Goal: Transaction & Acquisition: Purchase product/service

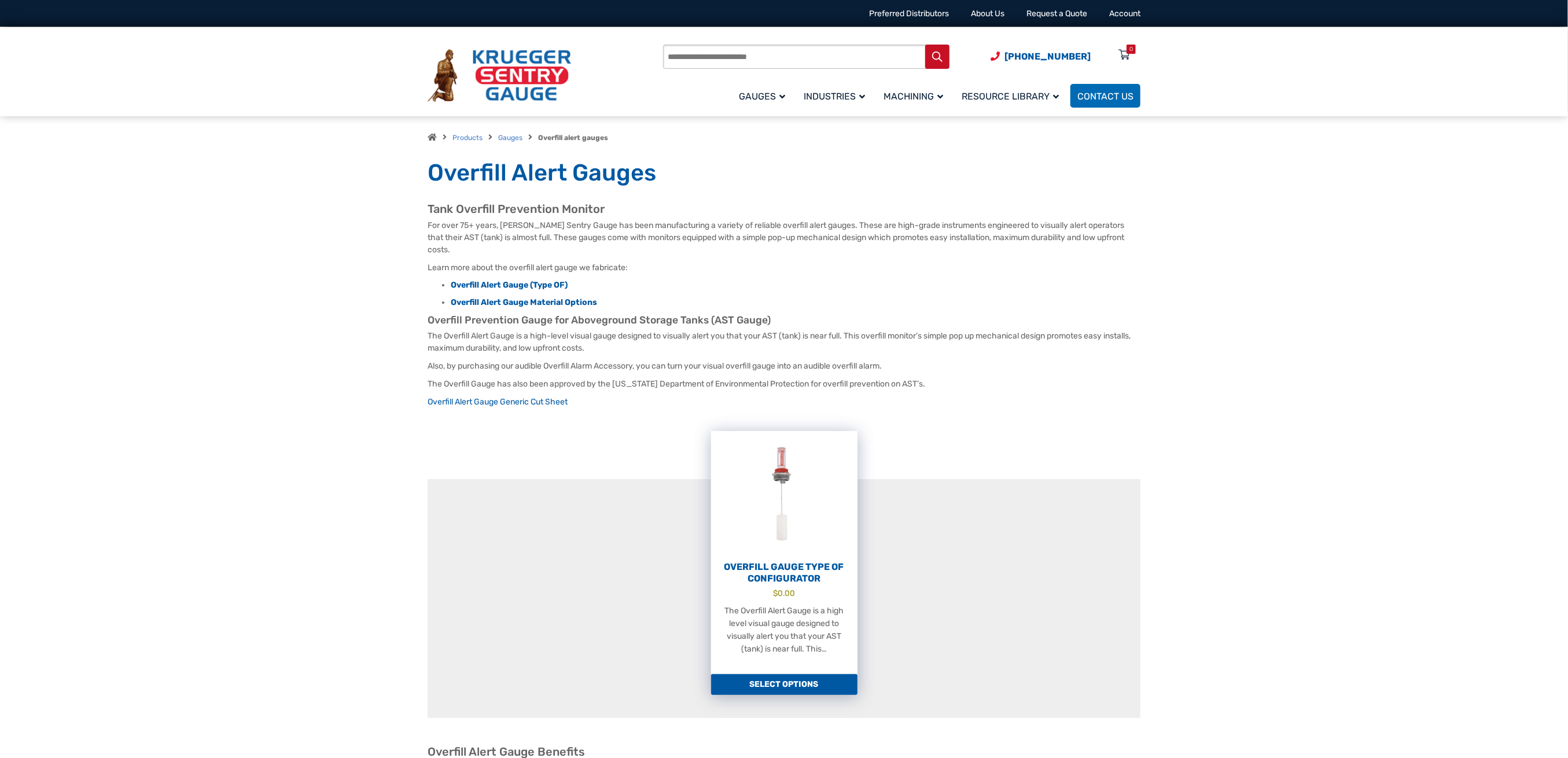
drag, startPoint x: 0, startPoint y: 0, endPoint x: 810, endPoint y: 542, distance: 974.6
click at [810, 542] on img at bounding box center [784, 494] width 146 height 127
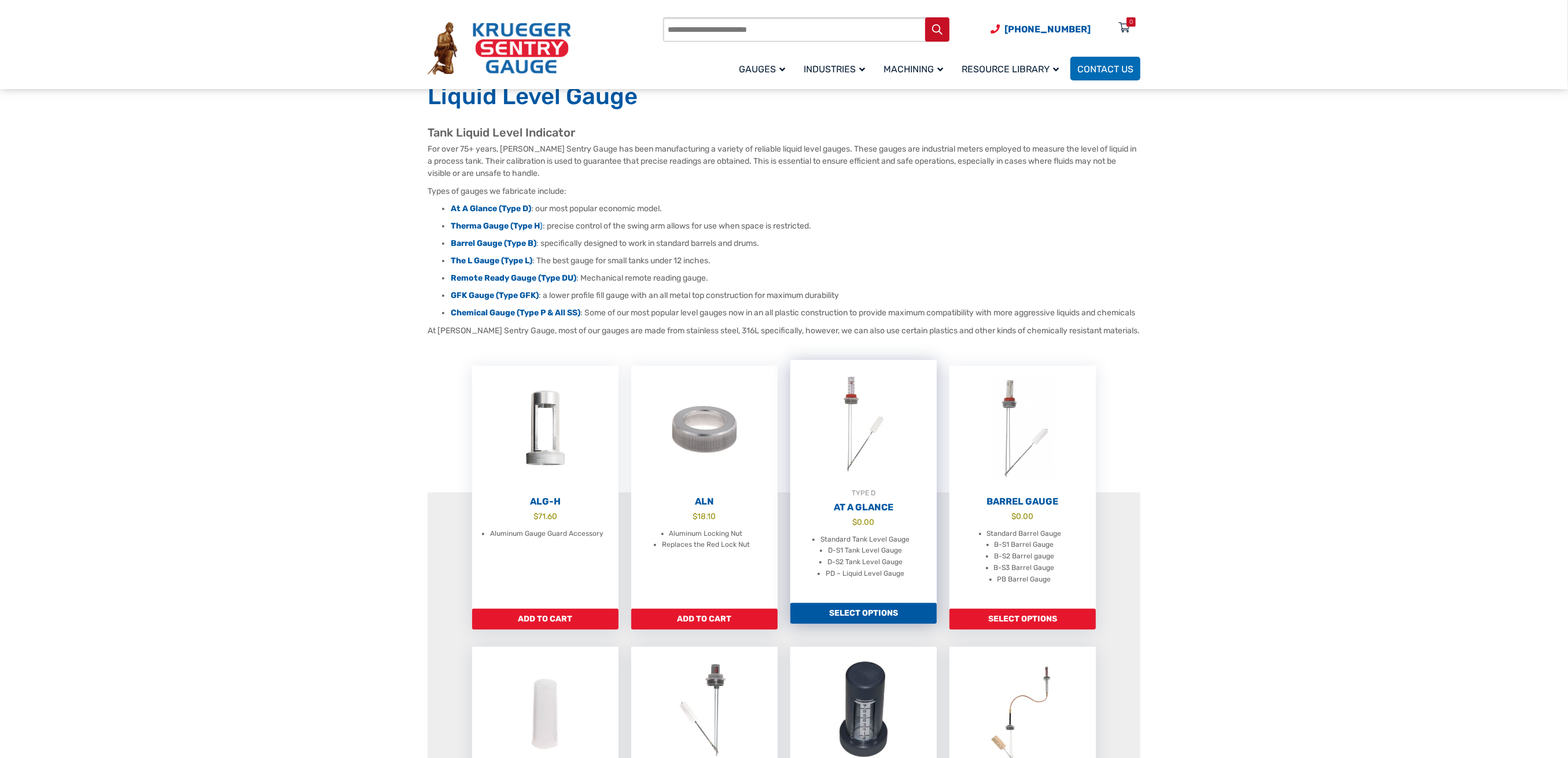
scroll to position [77, 0]
click at [866, 487] on img at bounding box center [864, 423] width 146 height 127
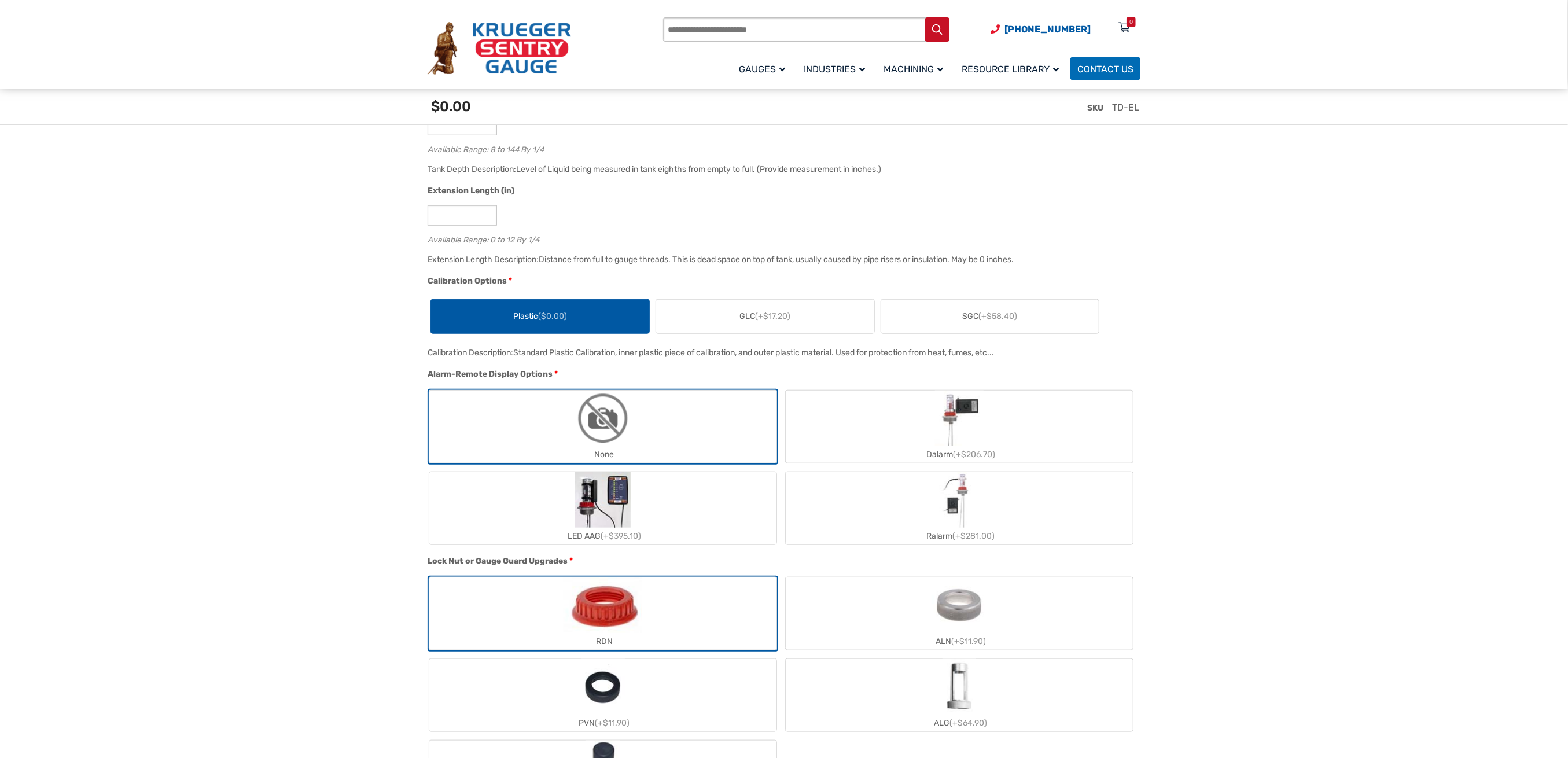
scroll to position [617, 0]
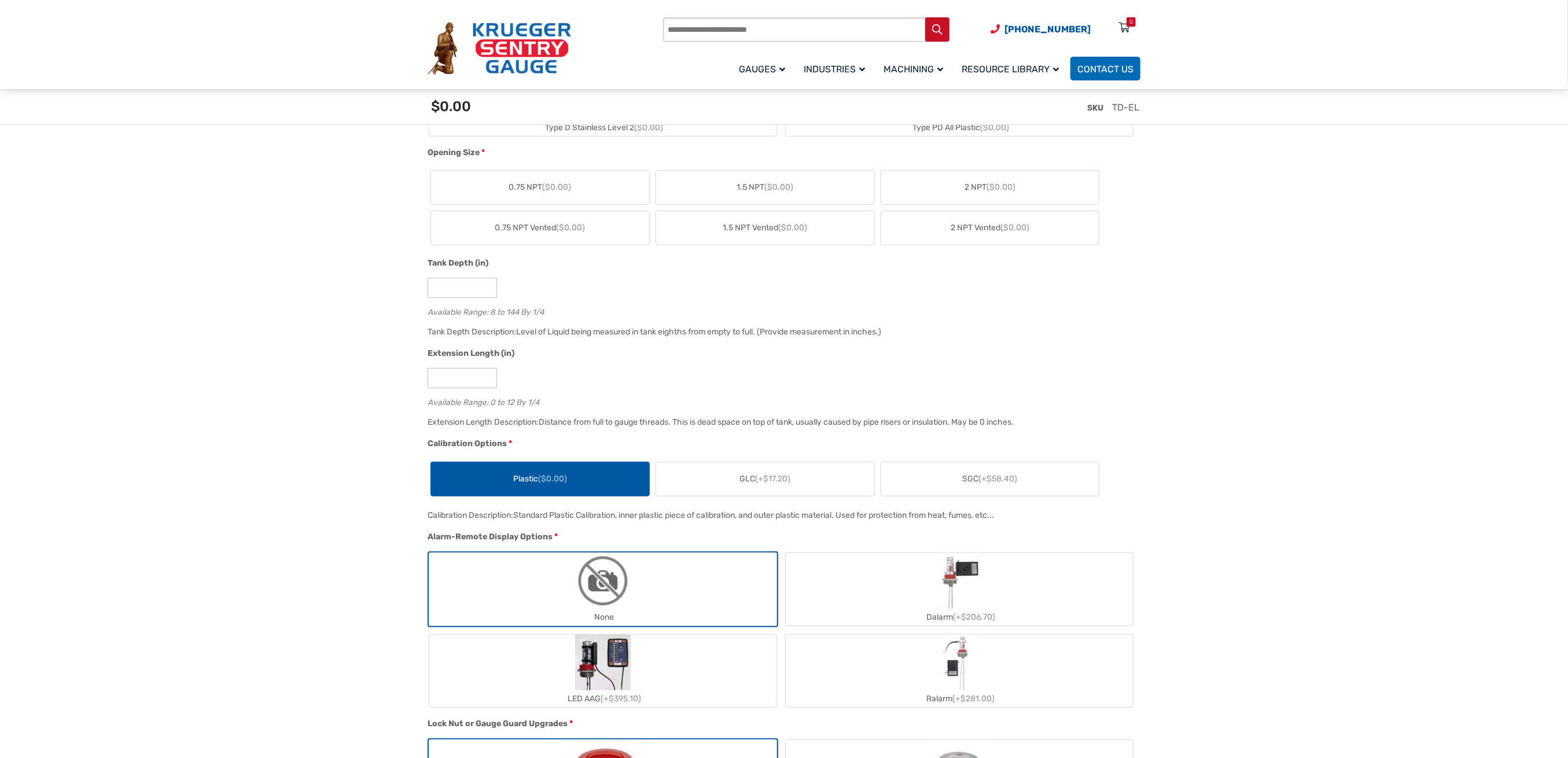
click at [945, 482] on label "SGC (+$58.40)" at bounding box center [990, 479] width 218 height 33
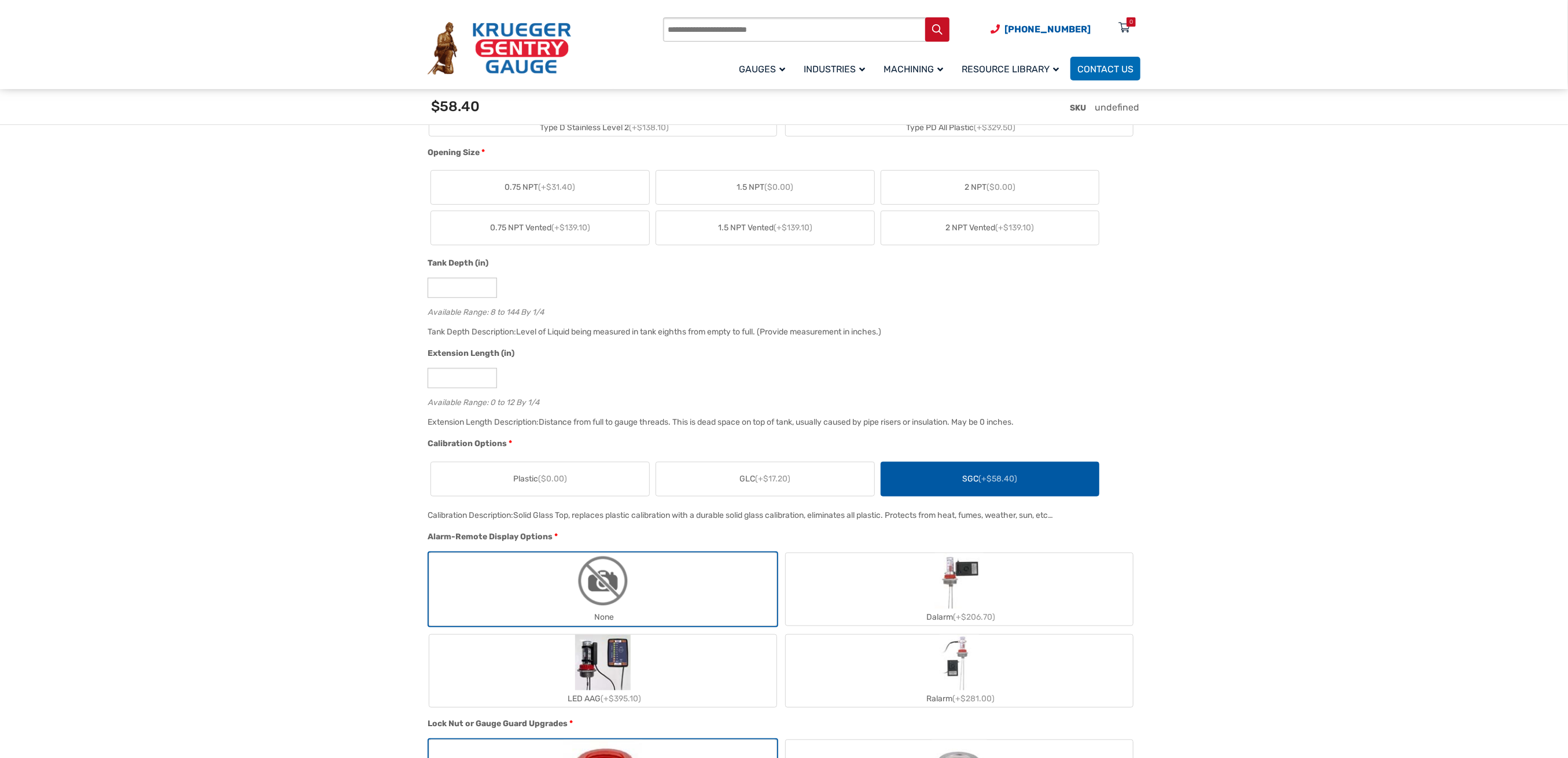
click at [843, 485] on label "GLC (+$17.20)" at bounding box center [765, 479] width 218 height 33
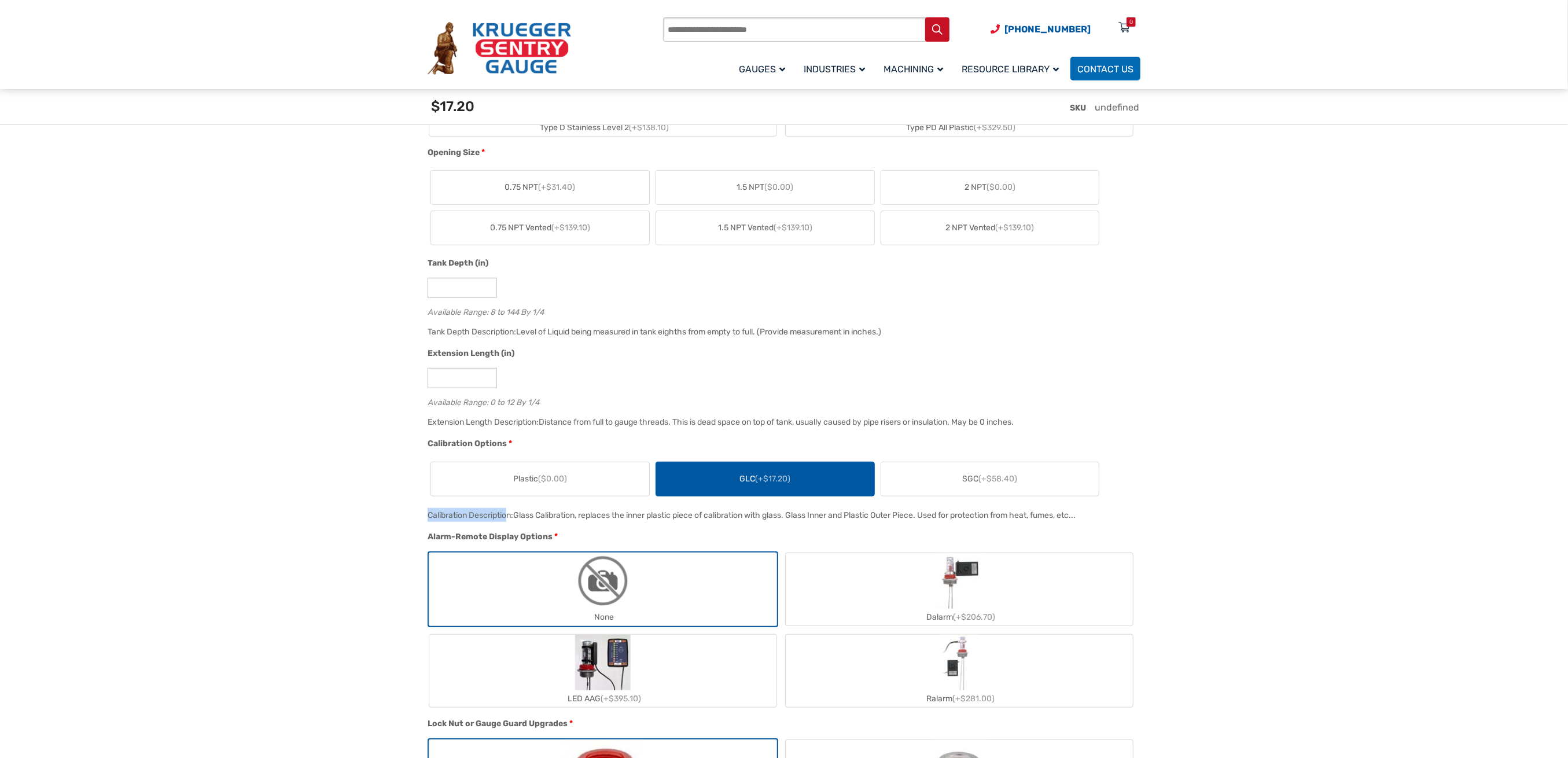
drag, startPoint x: 425, startPoint y: 518, endPoint x: 510, endPoint y: 516, distance: 85.0
click at [510, 516] on div "Calibration Description: Glass Calibration, replaces the inner plastic piece of…" at bounding box center [781, 519] width 713 height 22
click at [515, 491] on label "Plastic ($0.00)" at bounding box center [540, 479] width 218 height 33
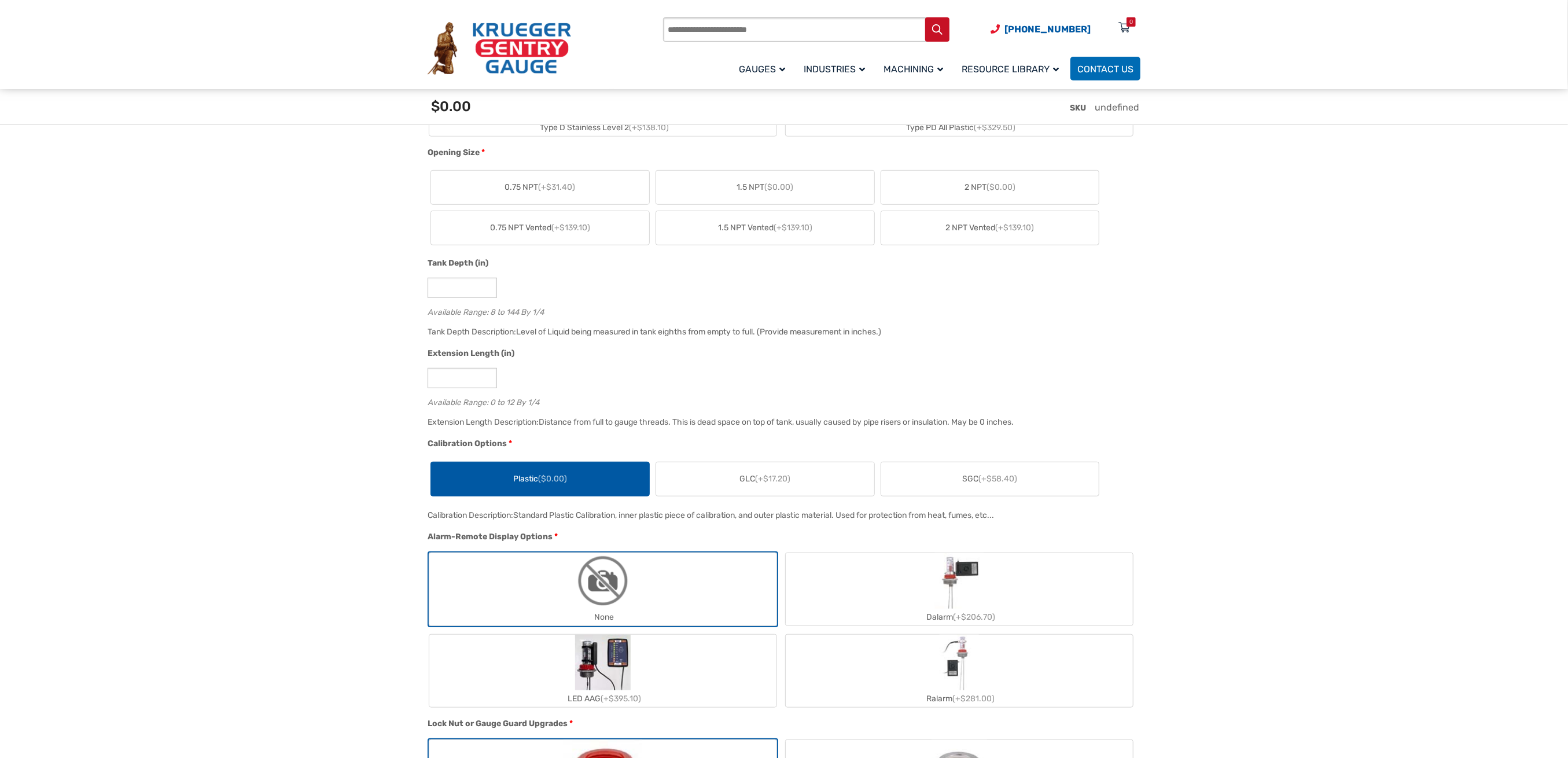
click at [822, 481] on label "GLC (+$17.20)" at bounding box center [765, 479] width 218 height 33
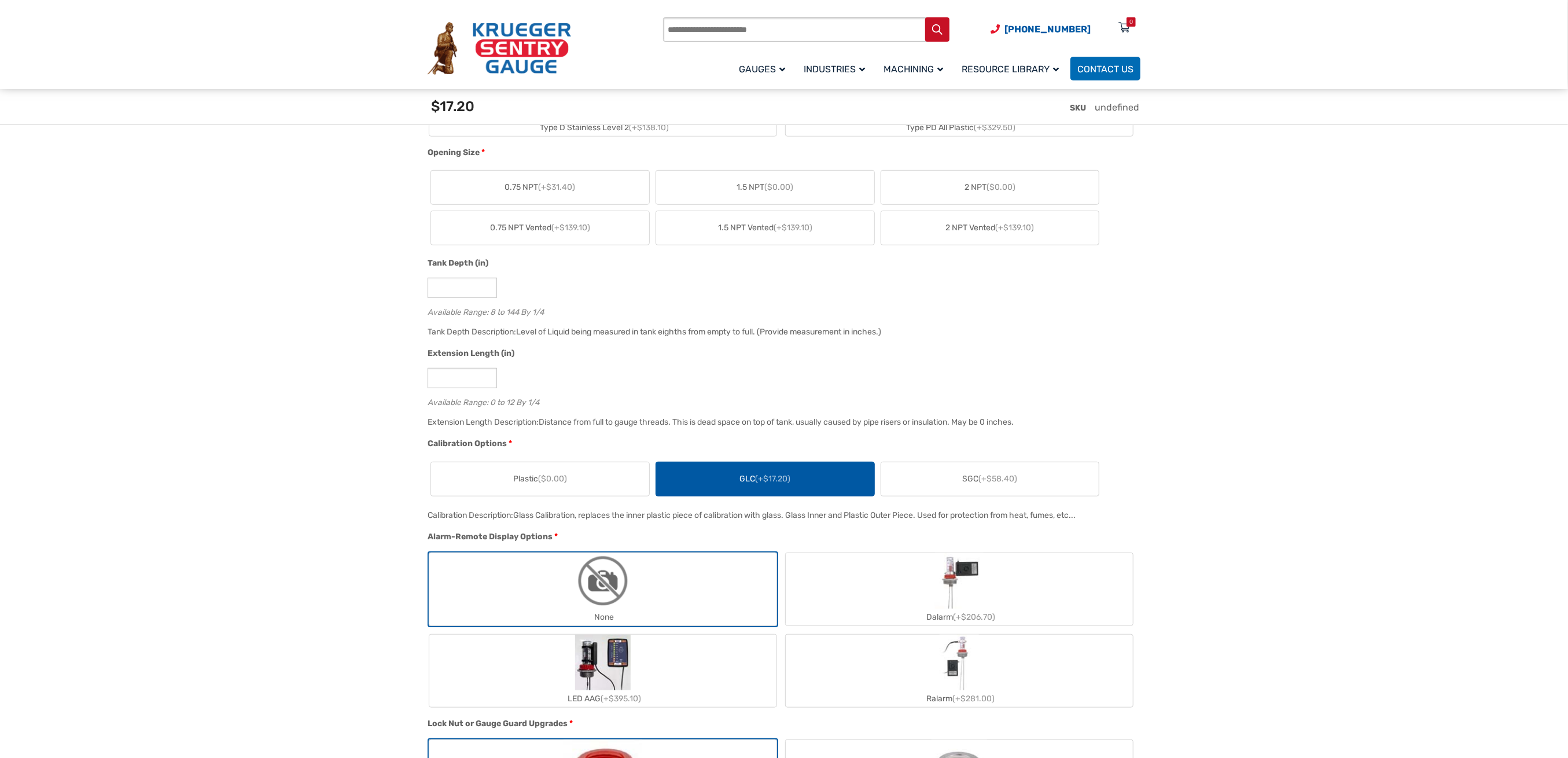
click at [1006, 459] on div "Plastic ($0.00) GLC (+$17.20) SGC (+$58.40)" at bounding box center [781, 478] width 707 height 40
click at [999, 474] on span "(+$58.40)" at bounding box center [998, 478] width 39 height 10
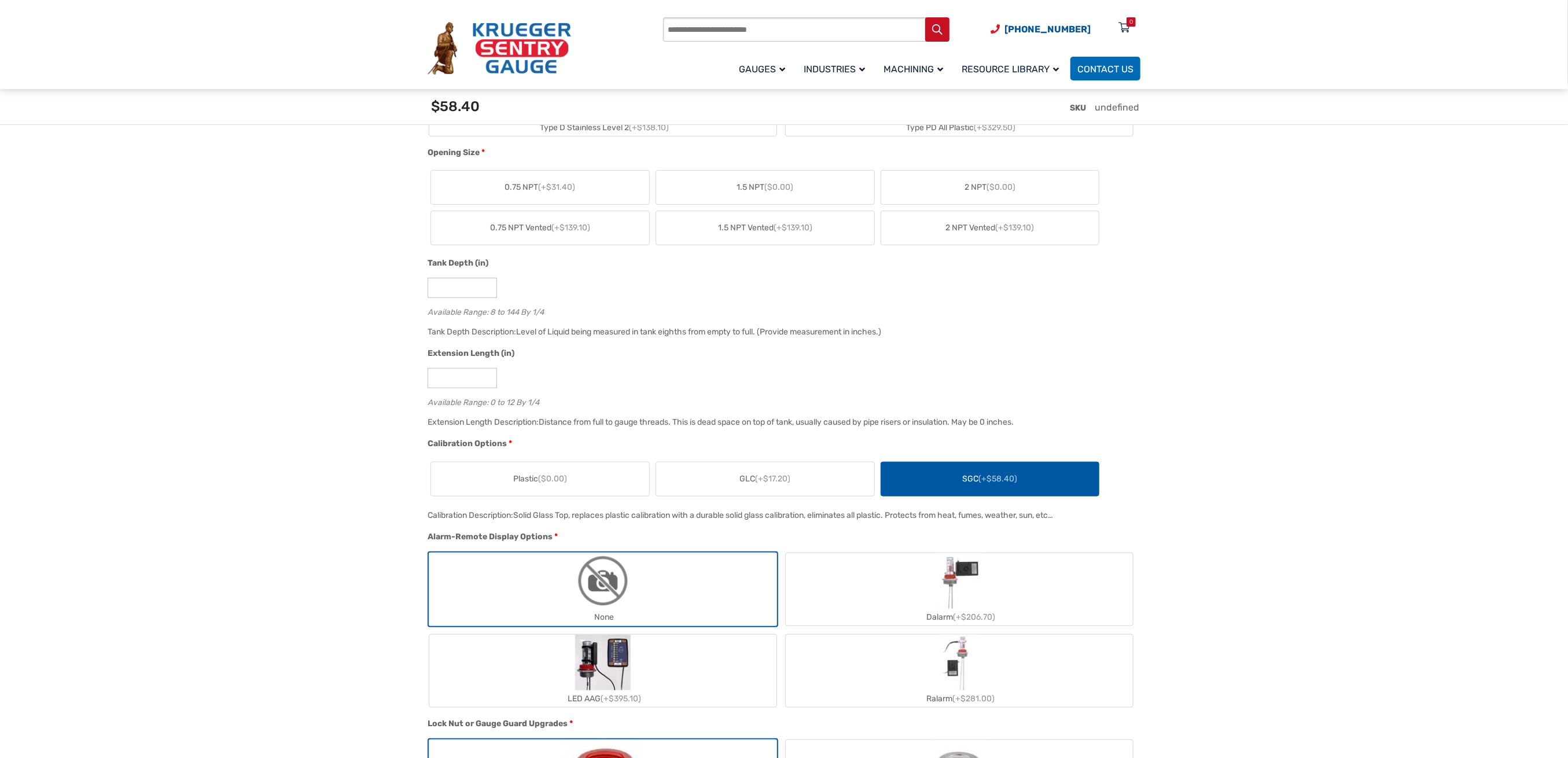
click at [541, 482] on span "($0.00)" at bounding box center [552, 478] width 29 height 10
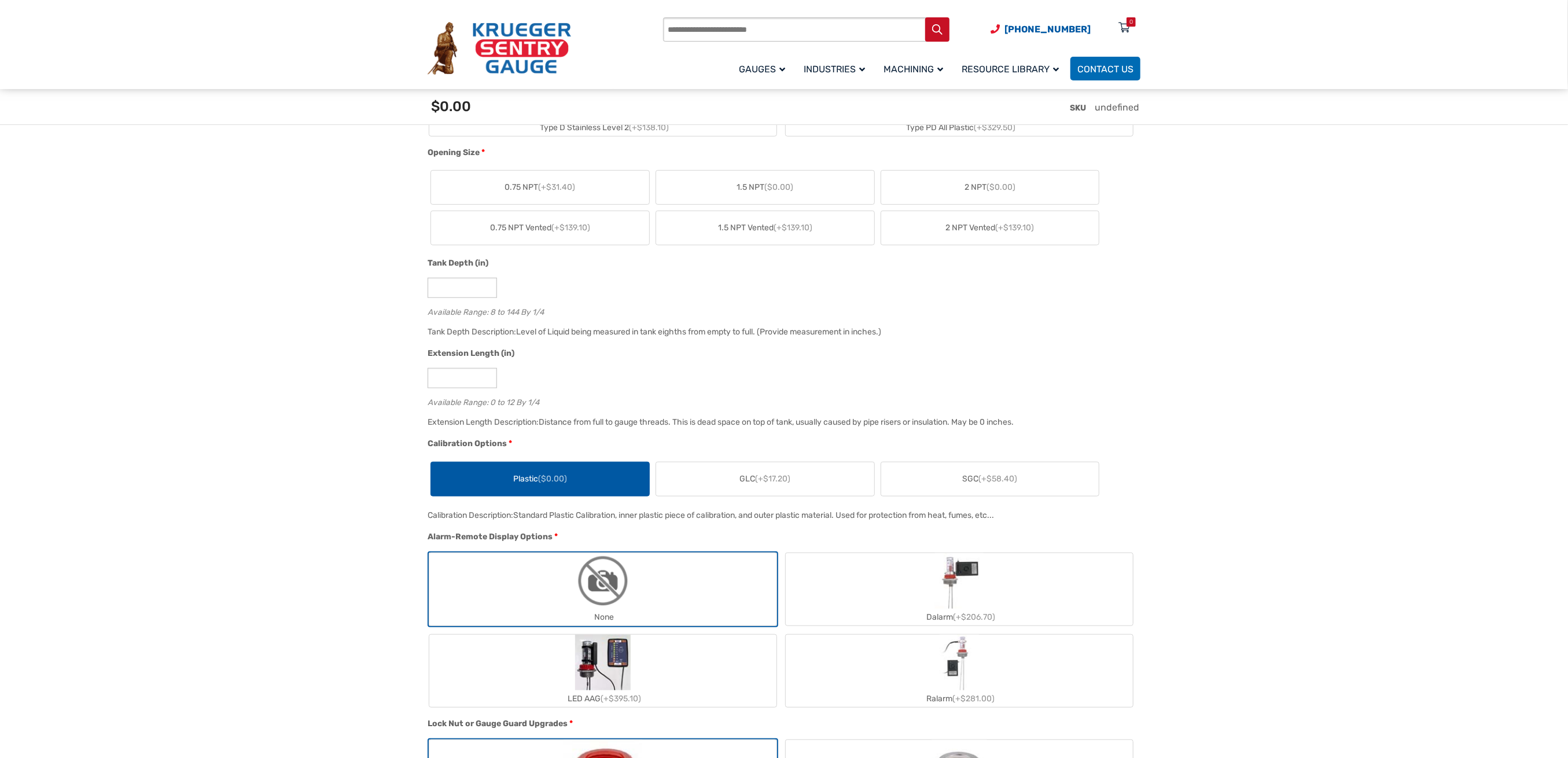
click at [764, 464] on label "GLC (+$17.20)" at bounding box center [765, 479] width 218 height 33
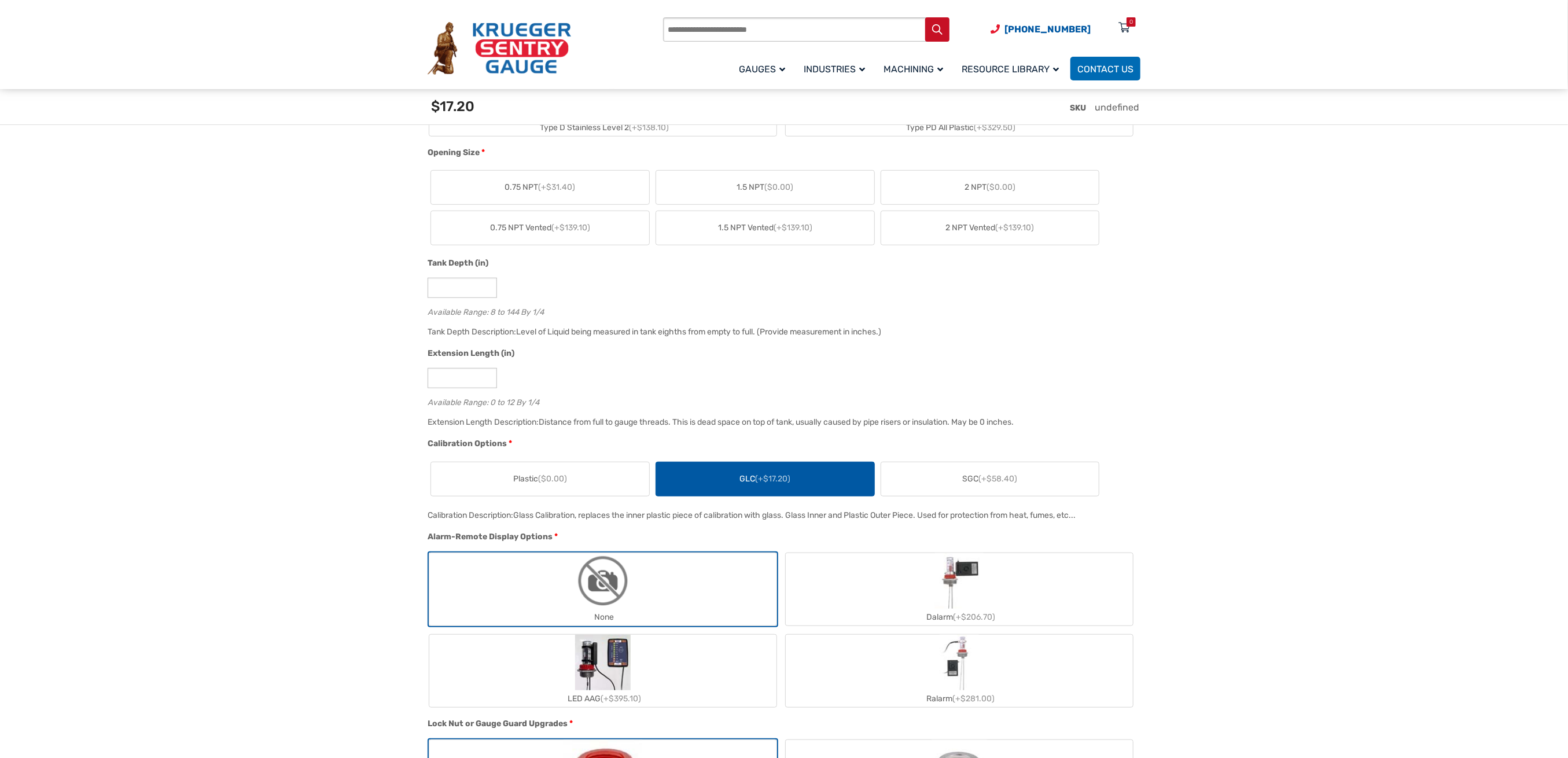
drag, startPoint x: 430, startPoint y: 515, endPoint x: 1084, endPoint y: 516, distance: 654.0
click at [1084, 516] on div "Calibration Description: Glass Calibration, replaces the inner plastic piece of…" at bounding box center [781, 519] width 713 height 22
click at [291, 428] on section "🔍 At A Glance $ 0.00 The Direct Reading Tank Gauge The At-A-Glance Type D Liqui…" at bounding box center [784, 770] width 1568 height 2262
click at [930, 471] on label "SGC (+$58.40)" at bounding box center [990, 479] width 218 height 33
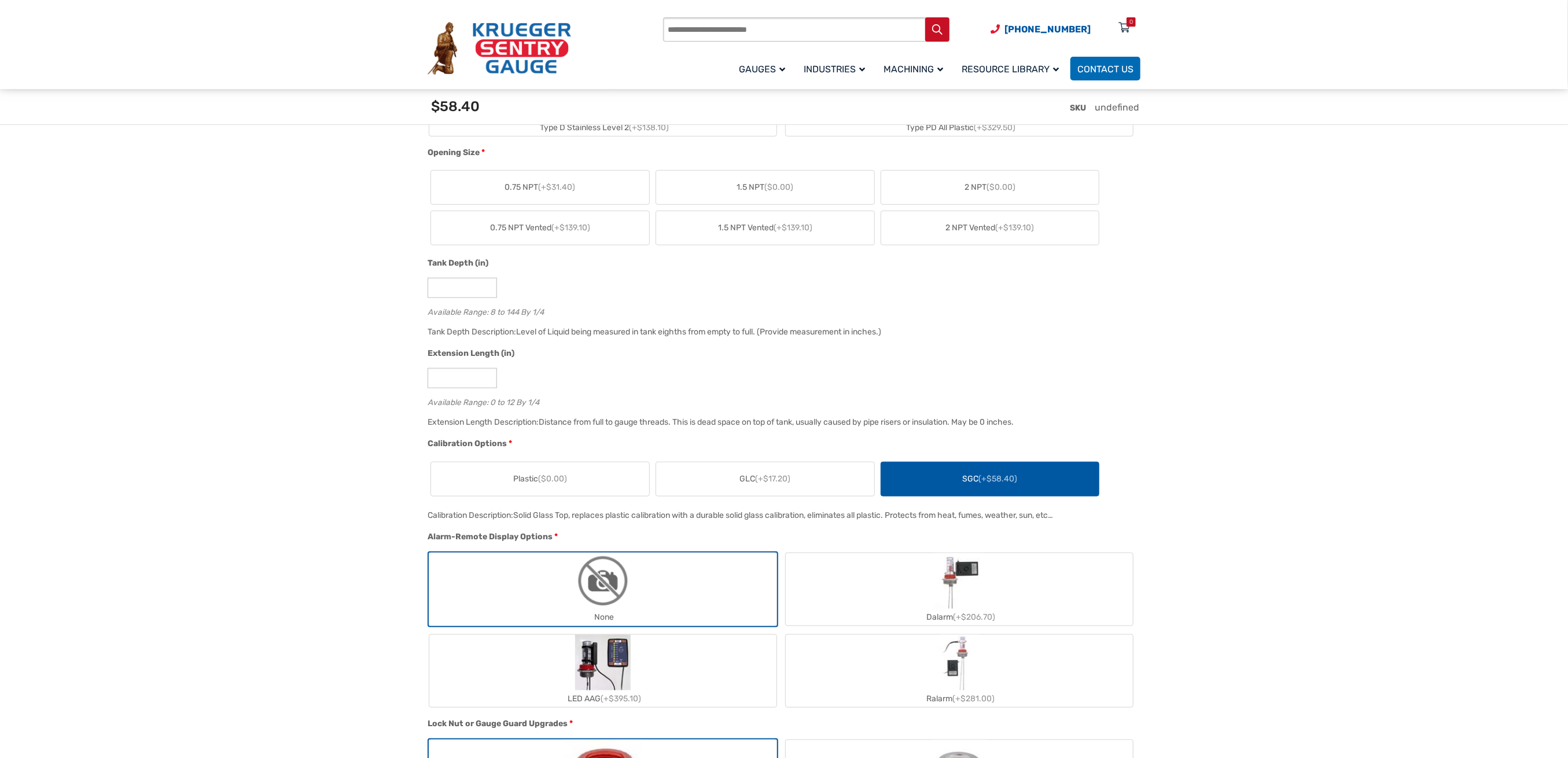
click at [805, 477] on label "GLC (+$17.20)" at bounding box center [765, 479] width 218 height 33
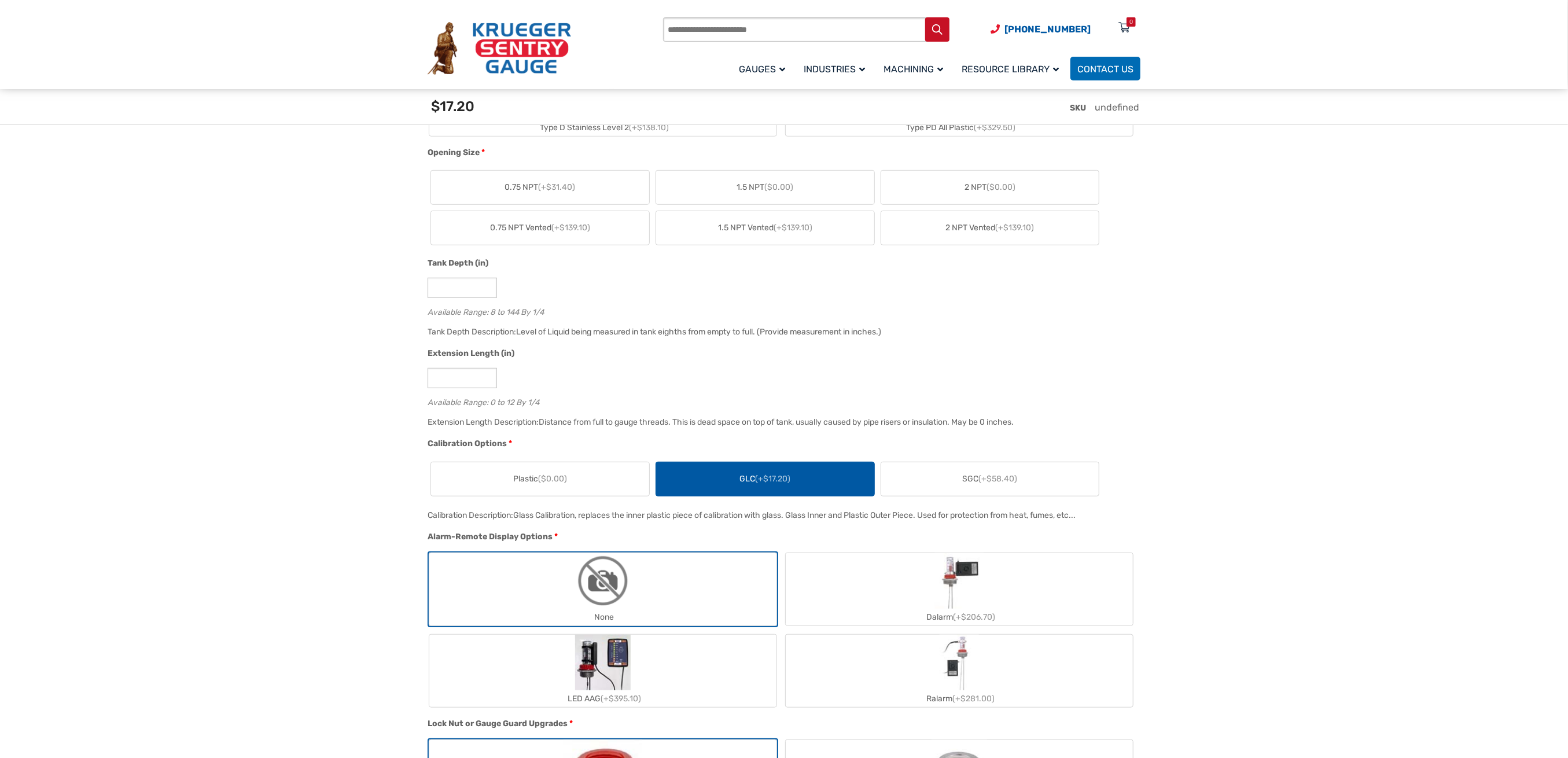
scroll to position [694, 0]
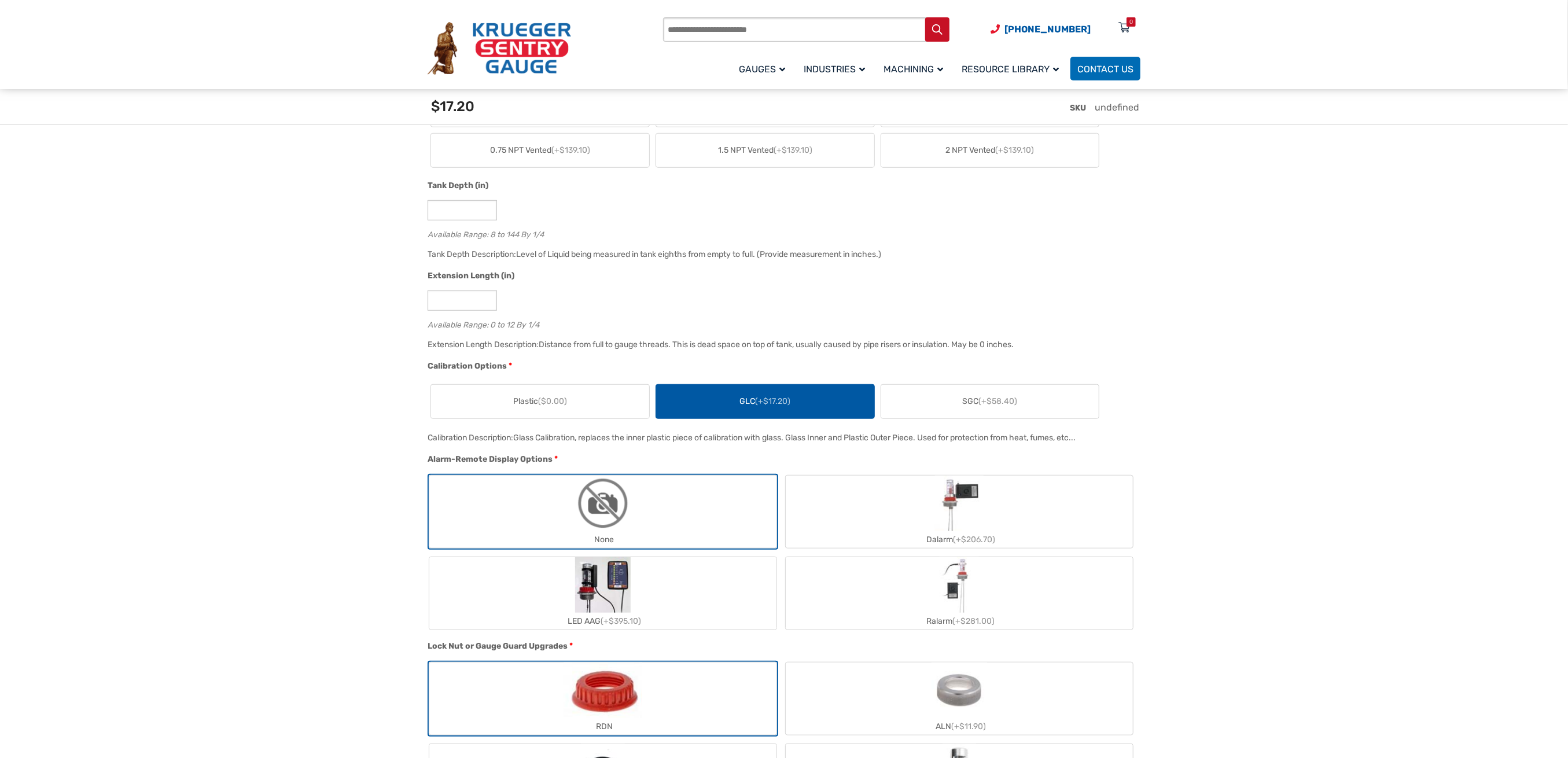
click at [1005, 397] on span "(+$58.40)" at bounding box center [998, 401] width 39 height 10
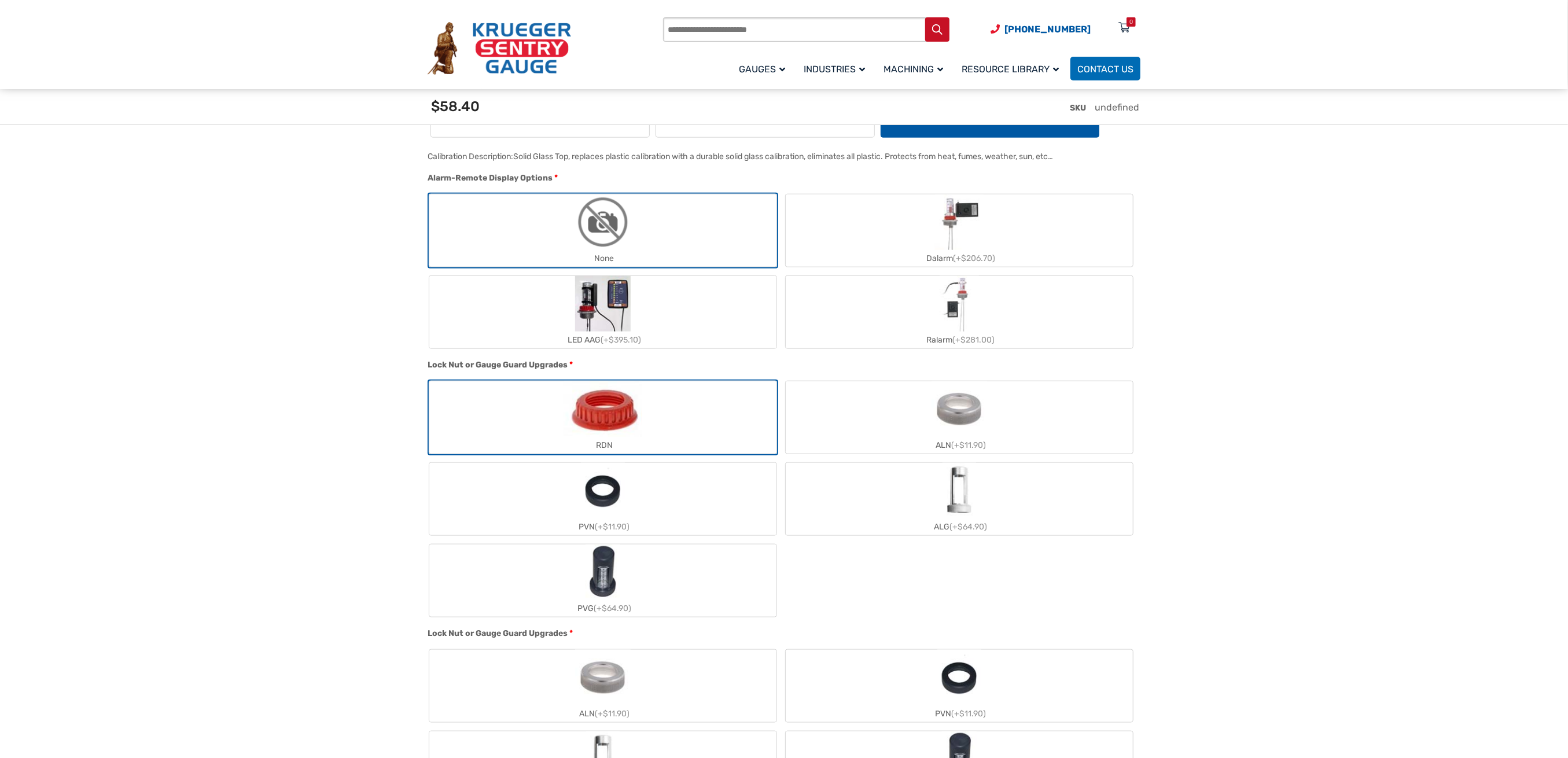
scroll to position [1002, 0]
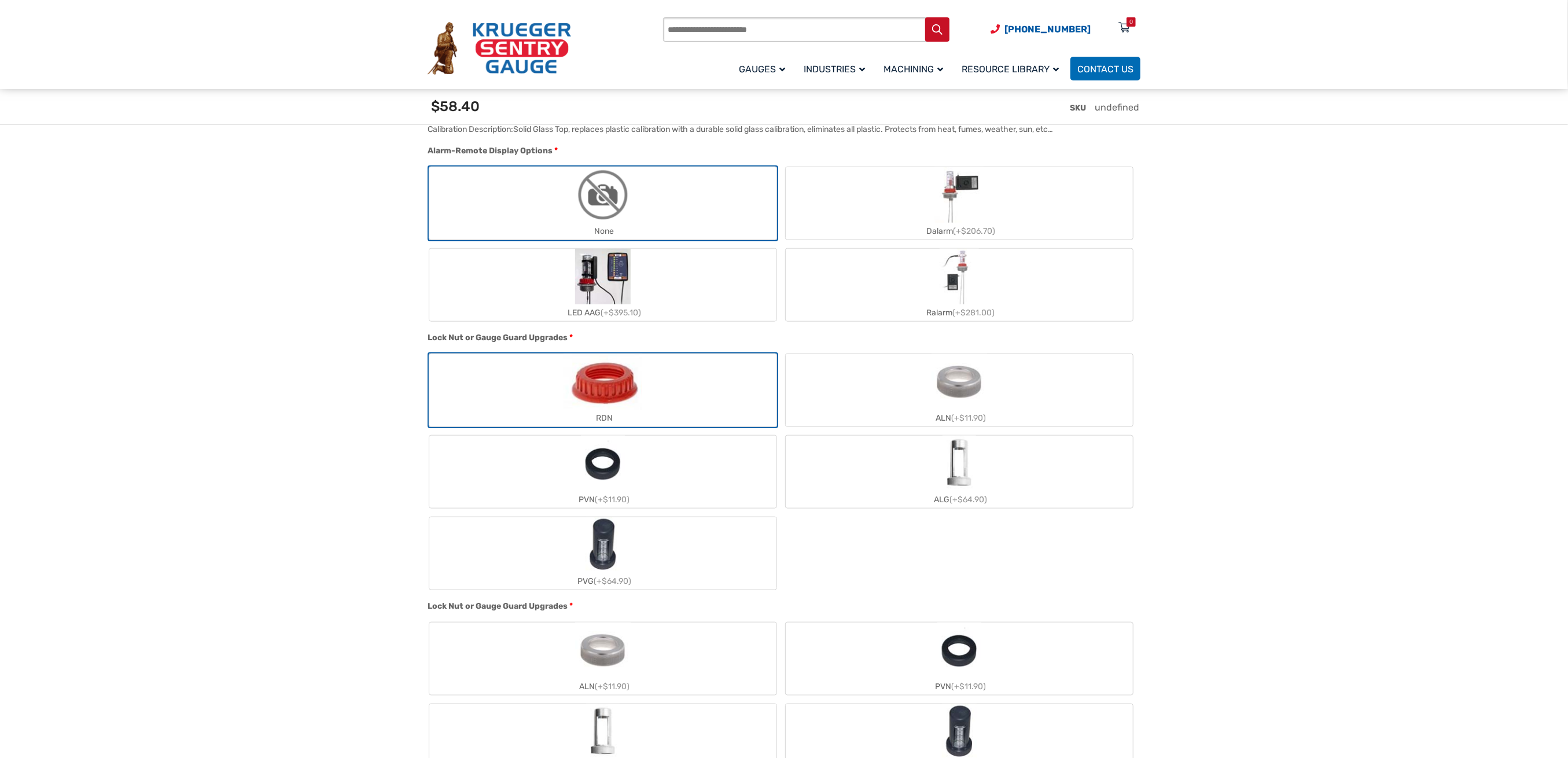
click at [1056, 467] on label "ALG (+$64.90)" at bounding box center [959, 472] width 347 height 73
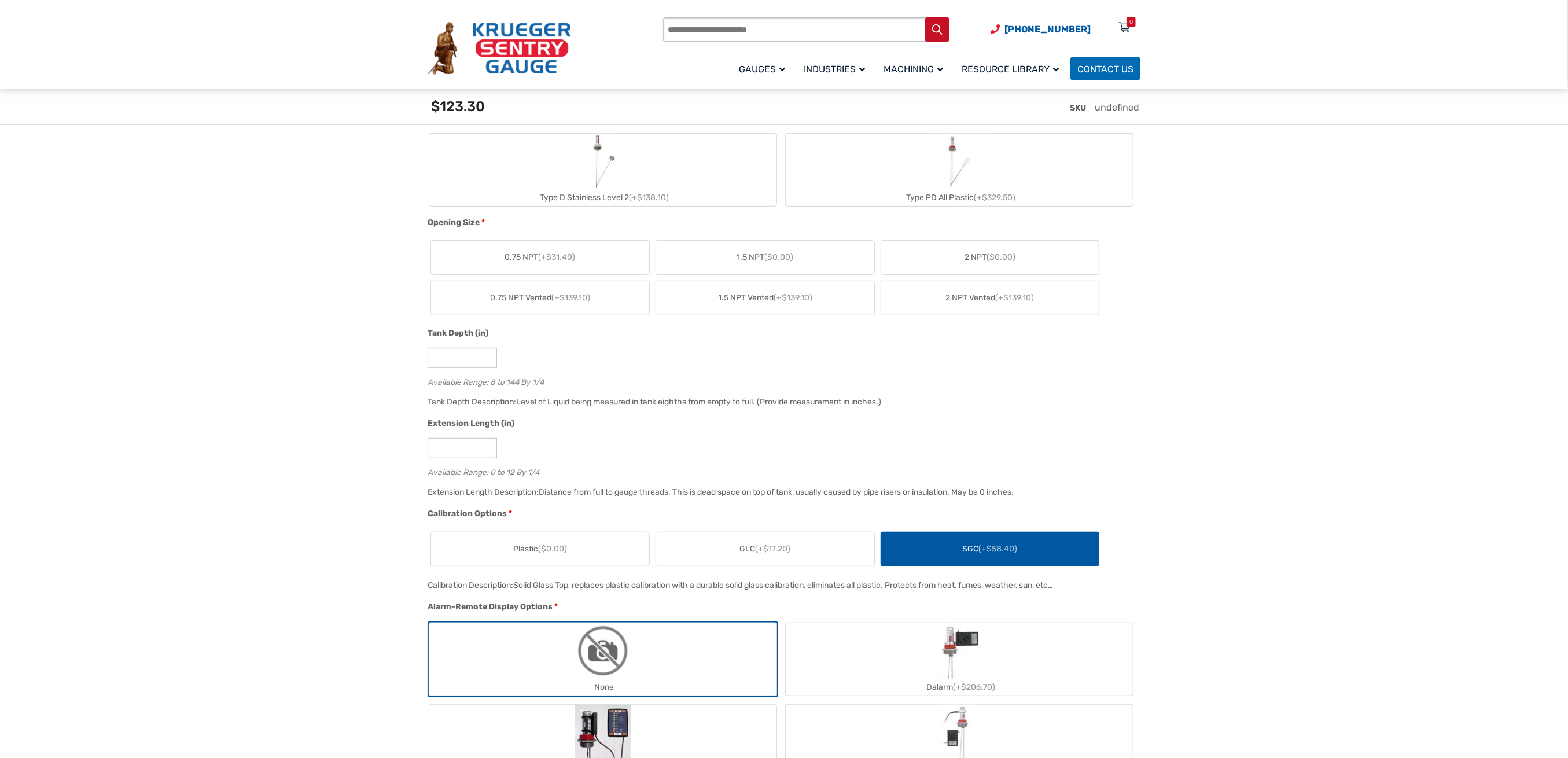
scroll to position [555, 0]
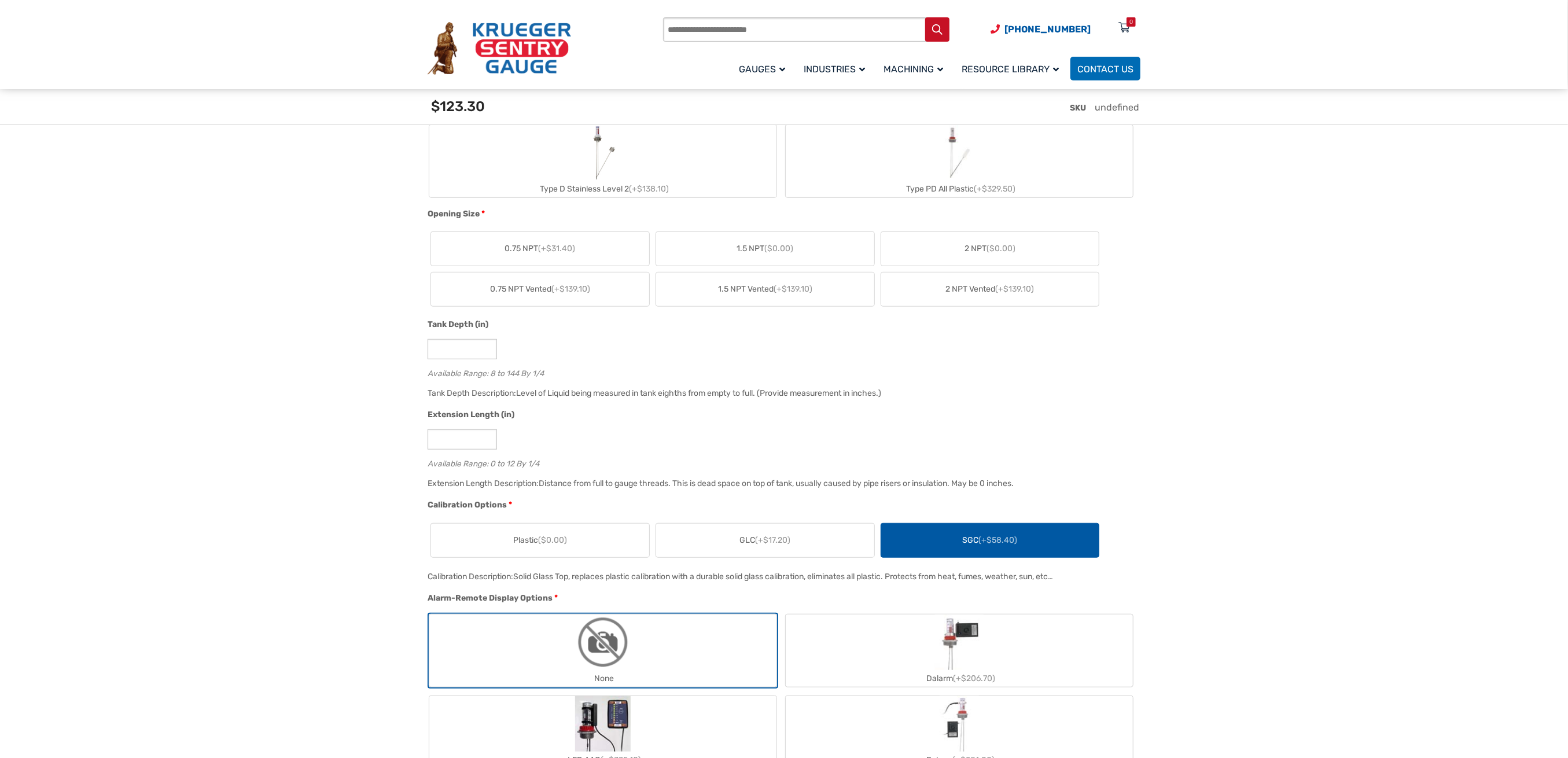
drag, startPoint x: 434, startPoint y: 578, endPoint x: 1061, endPoint y: 576, distance: 627.0
click at [1061, 576] on div "Calibration Description: Solid Glass Top, replaces plastic calibration with a d…" at bounding box center [781, 580] width 713 height 22
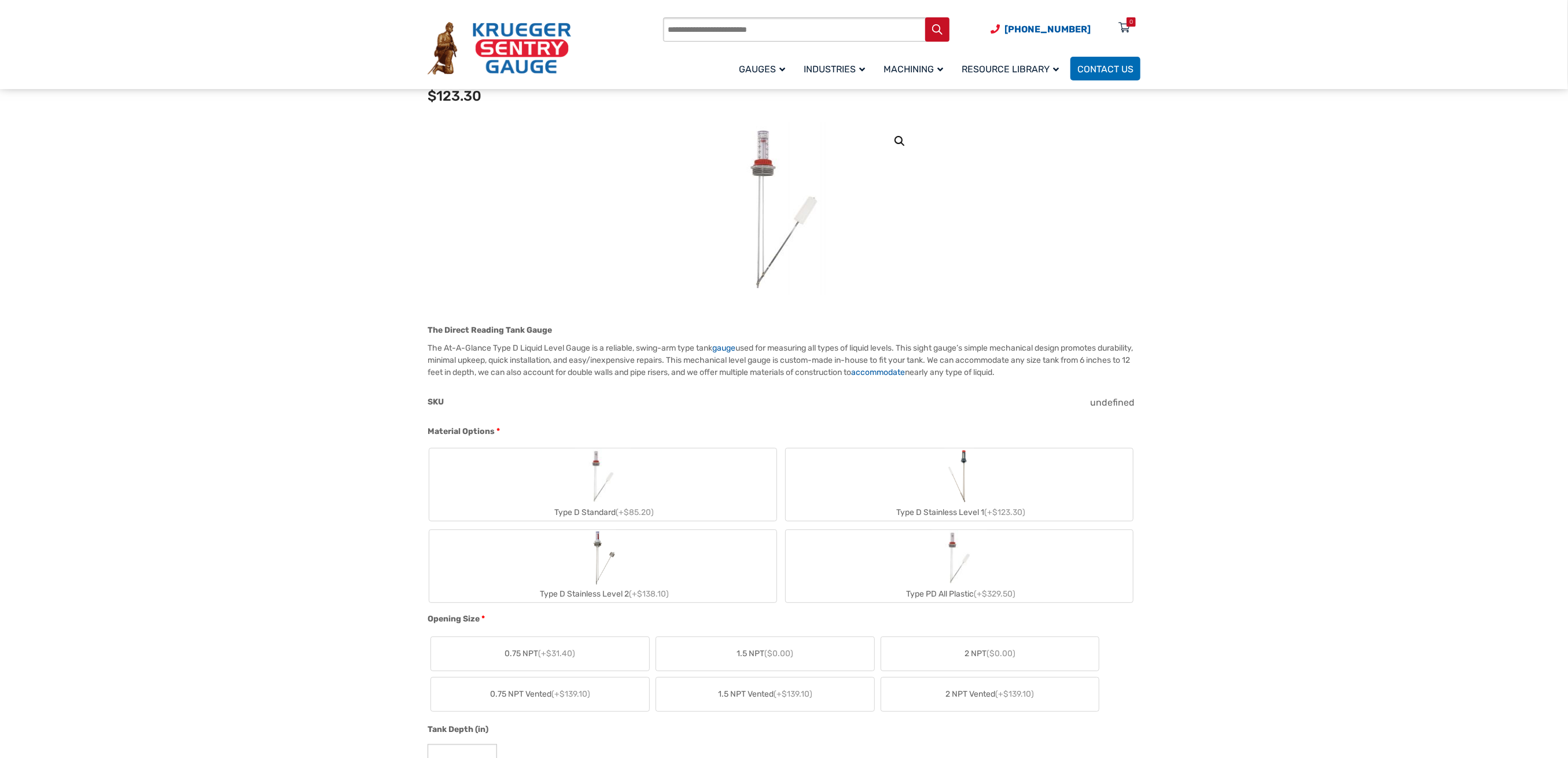
scroll to position [0, 0]
